Goal: Find specific page/section: Find specific page/section

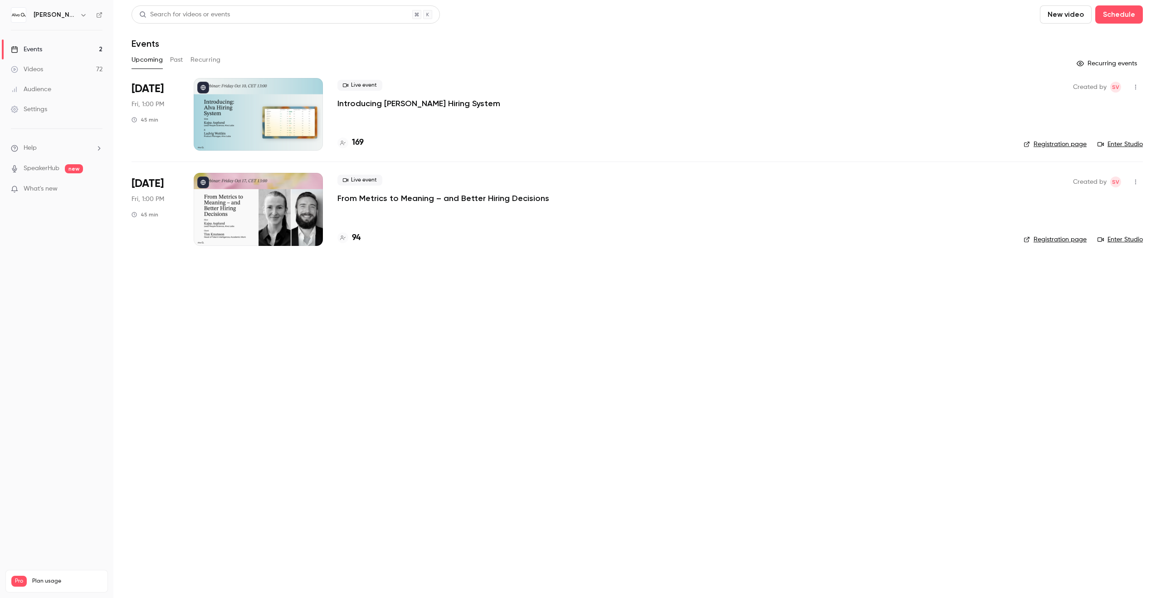
click at [63, 16] on div "[PERSON_NAME] Labs" at bounding box center [61, 15] width 55 height 11
click at [80, 15] on icon "button" at bounding box center [83, 14] width 7 height 7
click at [73, 86] on span "Switch channel" at bounding box center [56, 83] width 46 height 10
click at [104, 82] on link "[PERSON_NAME][GEOGRAPHIC_DATA]" at bounding box center [79, 76] width 143 height 26
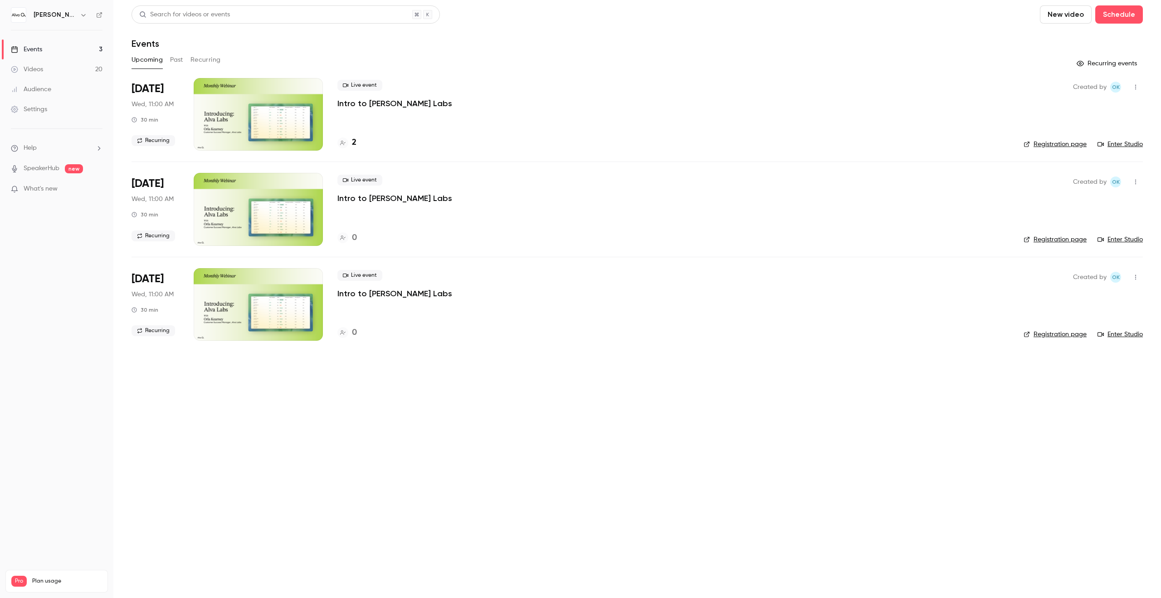
click at [352, 139] on h4 "2" at bounding box center [354, 143] width 5 height 12
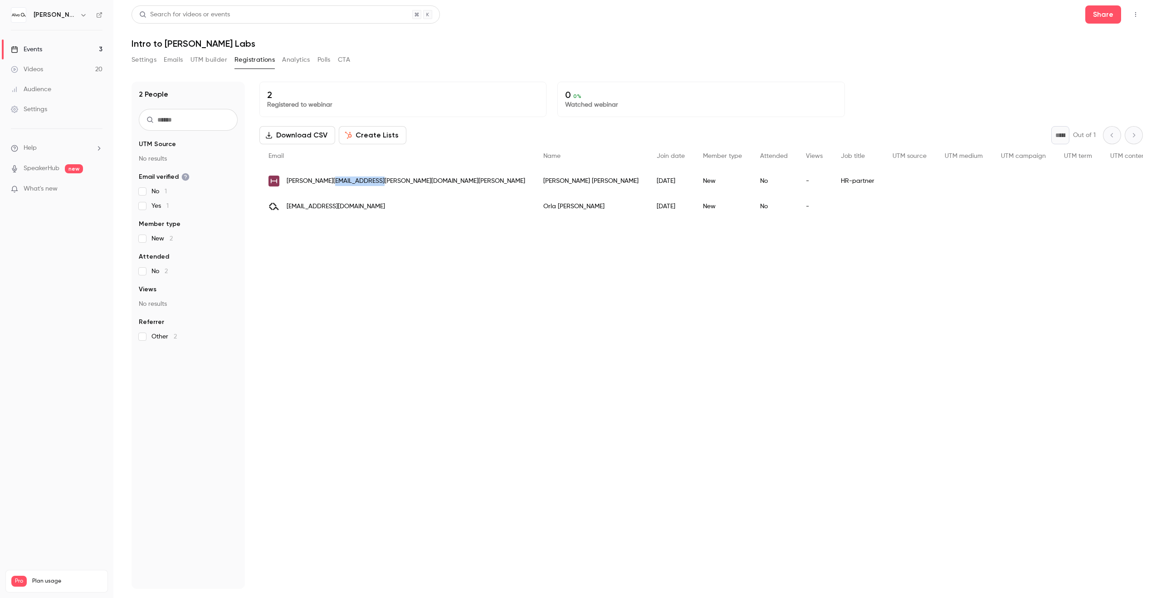
drag, startPoint x: 386, startPoint y: 182, endPoint x: 335, endPoint y: 182, distance: 50.8
click at [335, 182] on div "[PERSON_NAME][EMAIL_ADDRESS][PERSON_NAME][DOMAIN_NAME][PERSON_NAME]" at bounding box center [396, 180] width 275 height 25
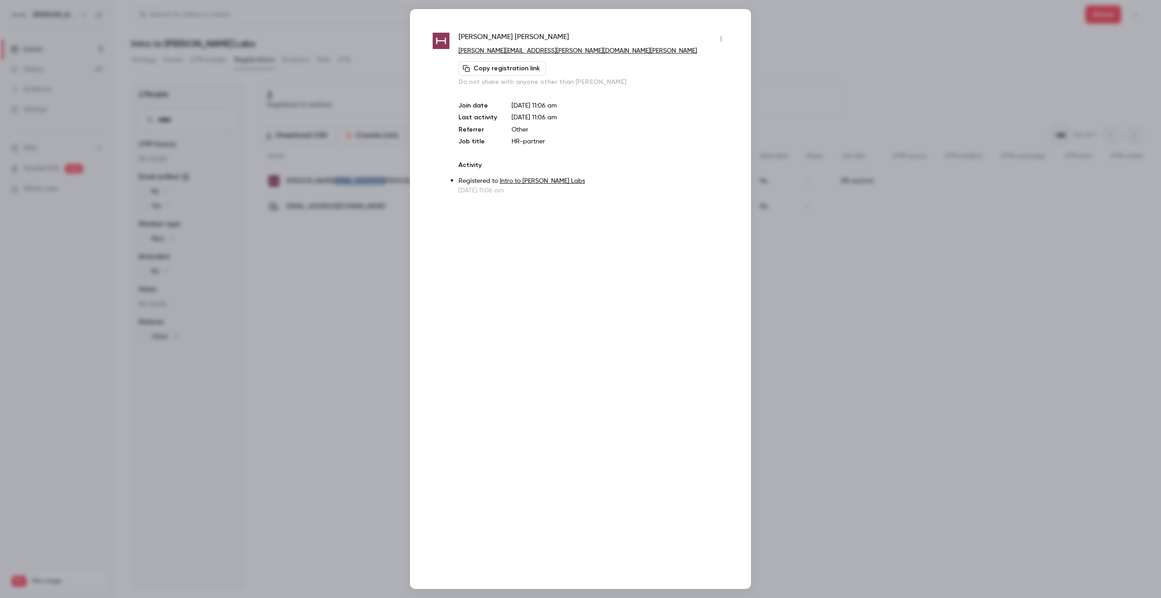
copy span "[DOMAIN_NAME]"
drag, startPoint x: 581, startPoint y: 50, endPoint x: 506, endPoint y: 53, distance: 74.9
click at [506, 53] on p "[PERSON_NAME][EMAIL_ADDRESS][PERSON_NAME][DOMAIN_NAME][PERSON_NAME]" at bounding box center [594, 51] width 270 height 10
copy link "[DOMAIN_NAME]"
click at [802, 83] on div at bounding box center [580, 299] width 1161 height 598
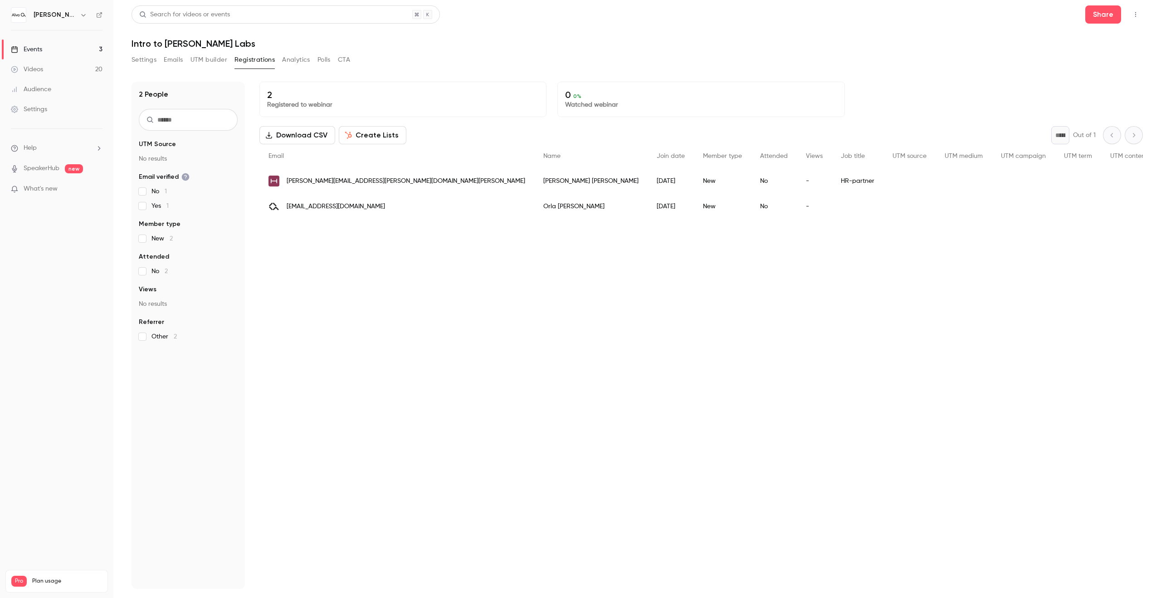
click at [63, 5] on nav "[PERSON_NAME] Academy Events 3 Videos 20 Audience Settings Help SpeakerHub new …" at bounding box center [56, 299] width 113 height 598
click at [59, 14] on h6 "[PERSON_NAME][GEOGRAPHIC_DATA]" at bounding box center [55, 14] width 43 height 9
click at [83, 15] on icon "button" at bounding box center [83, 14] width 7 height 7
click at [81, 78] on div "Switch channel 2" at bounding box center [87, 83] width 109 height 10
click at [95, 94] on link "[PERSON_NAME] Labs" at bounding box center [79, 102] width 143 height 26
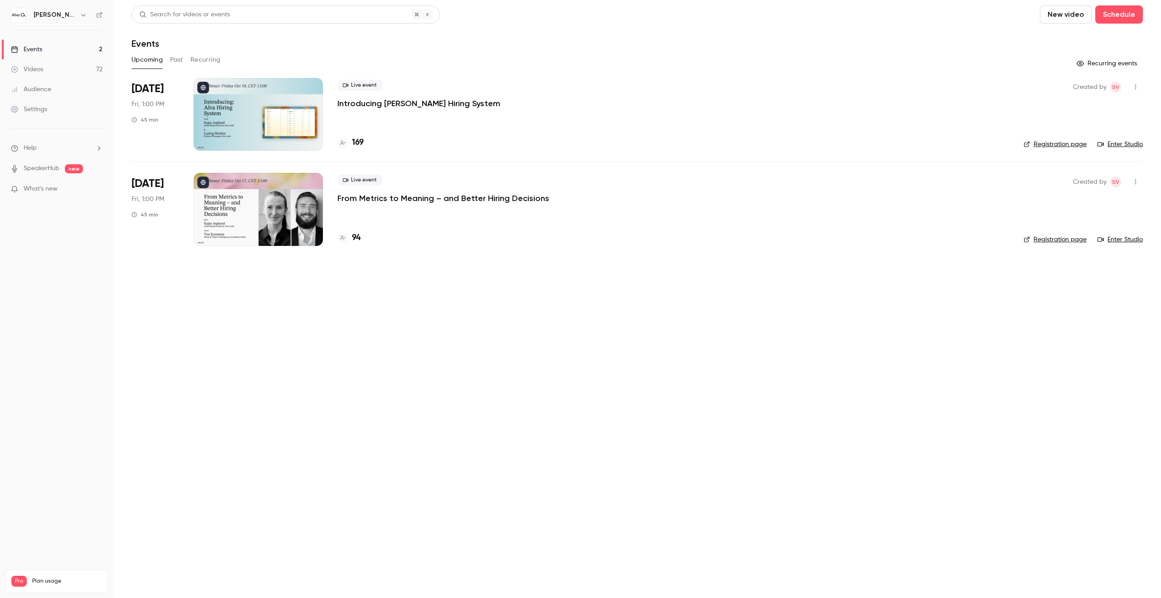
click at [351, 140] on div "169" at bounding box center [351, 143] width 26 height 12
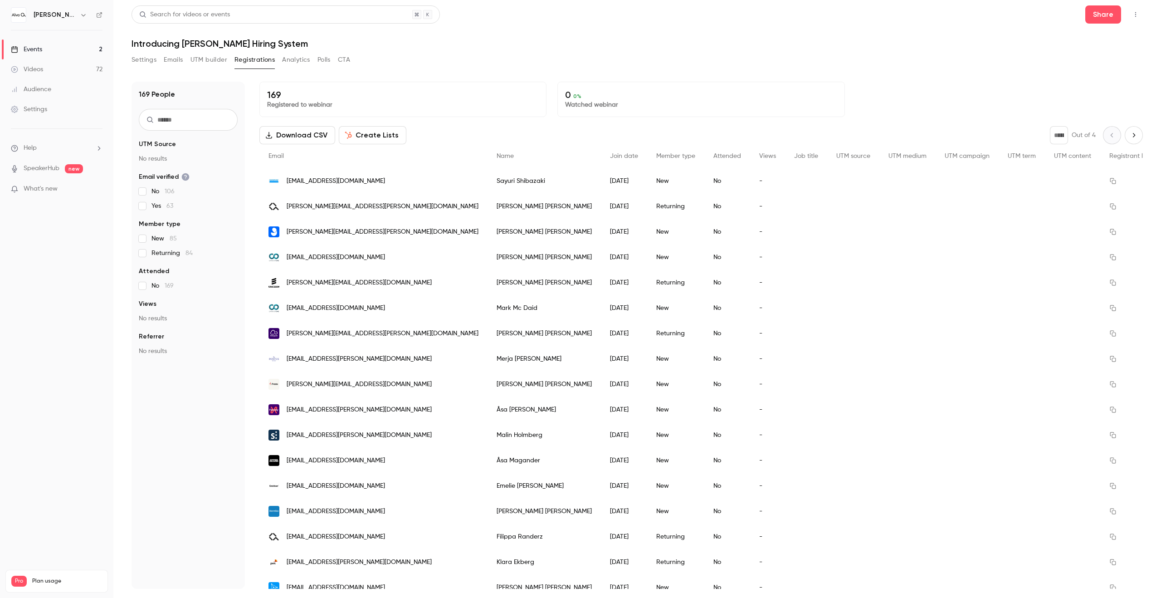
click at [191, 118] on input "text" at bounding box center [188, 120] width 99 height 22
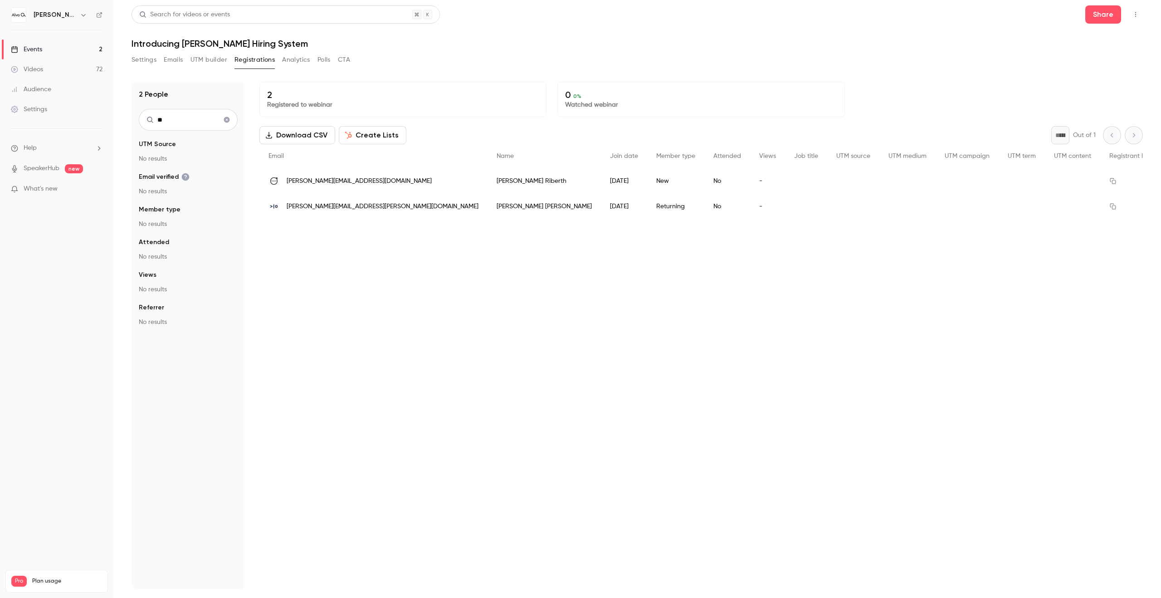
type input "*"
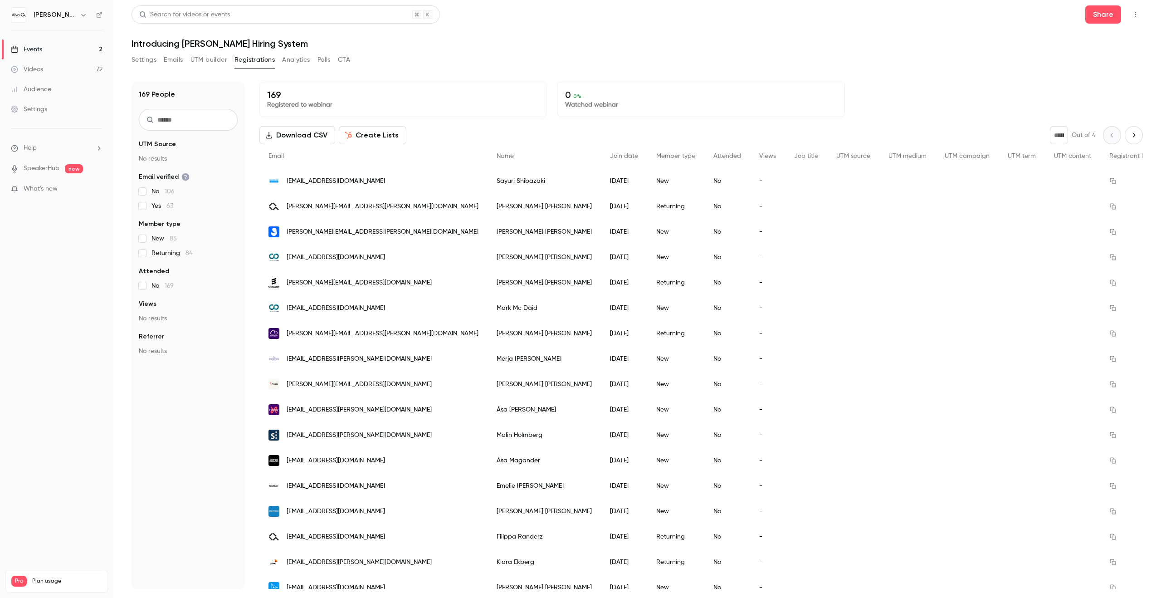
scroll to position [532, 0]
